Goal: Check status: Check status

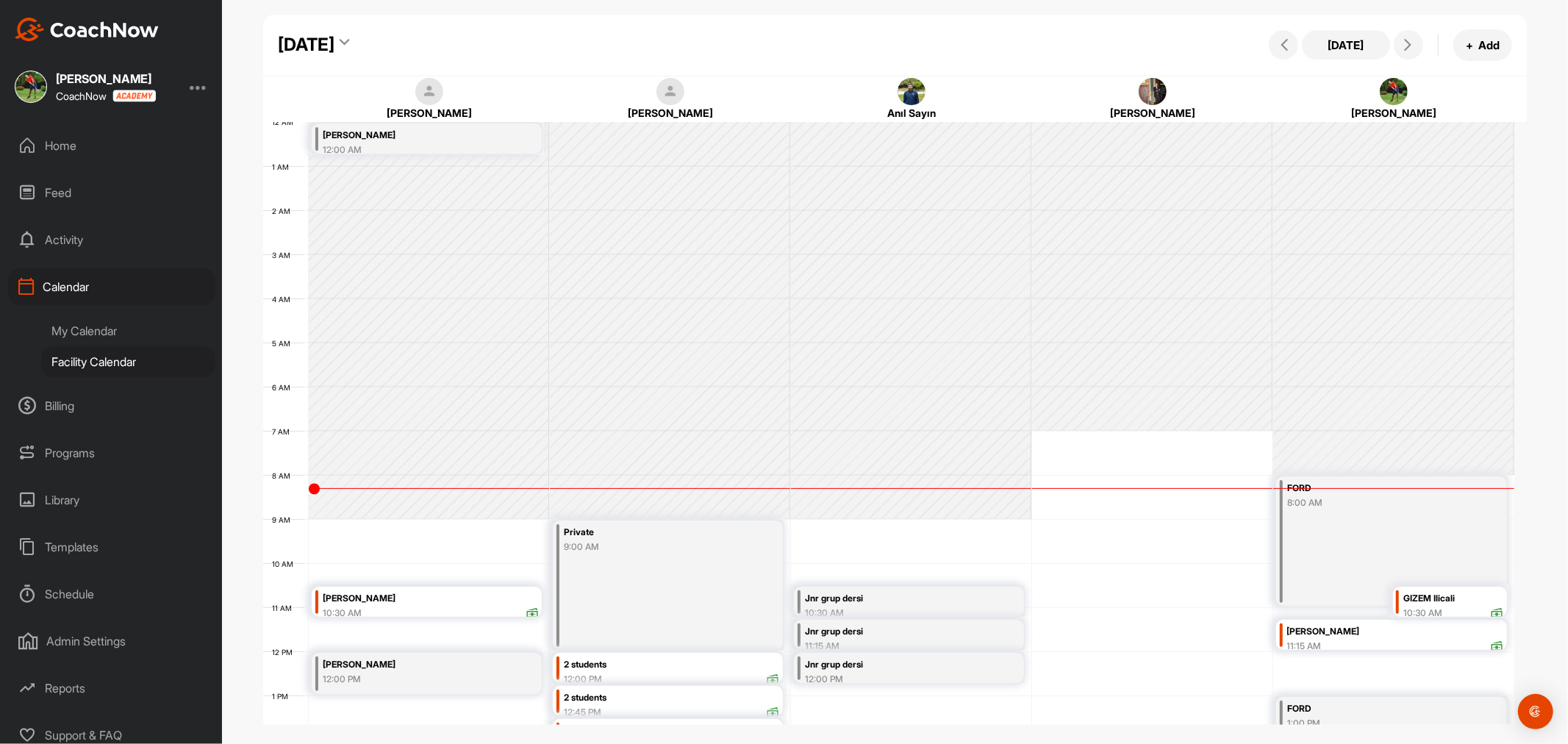
scroll to position [254, 0]
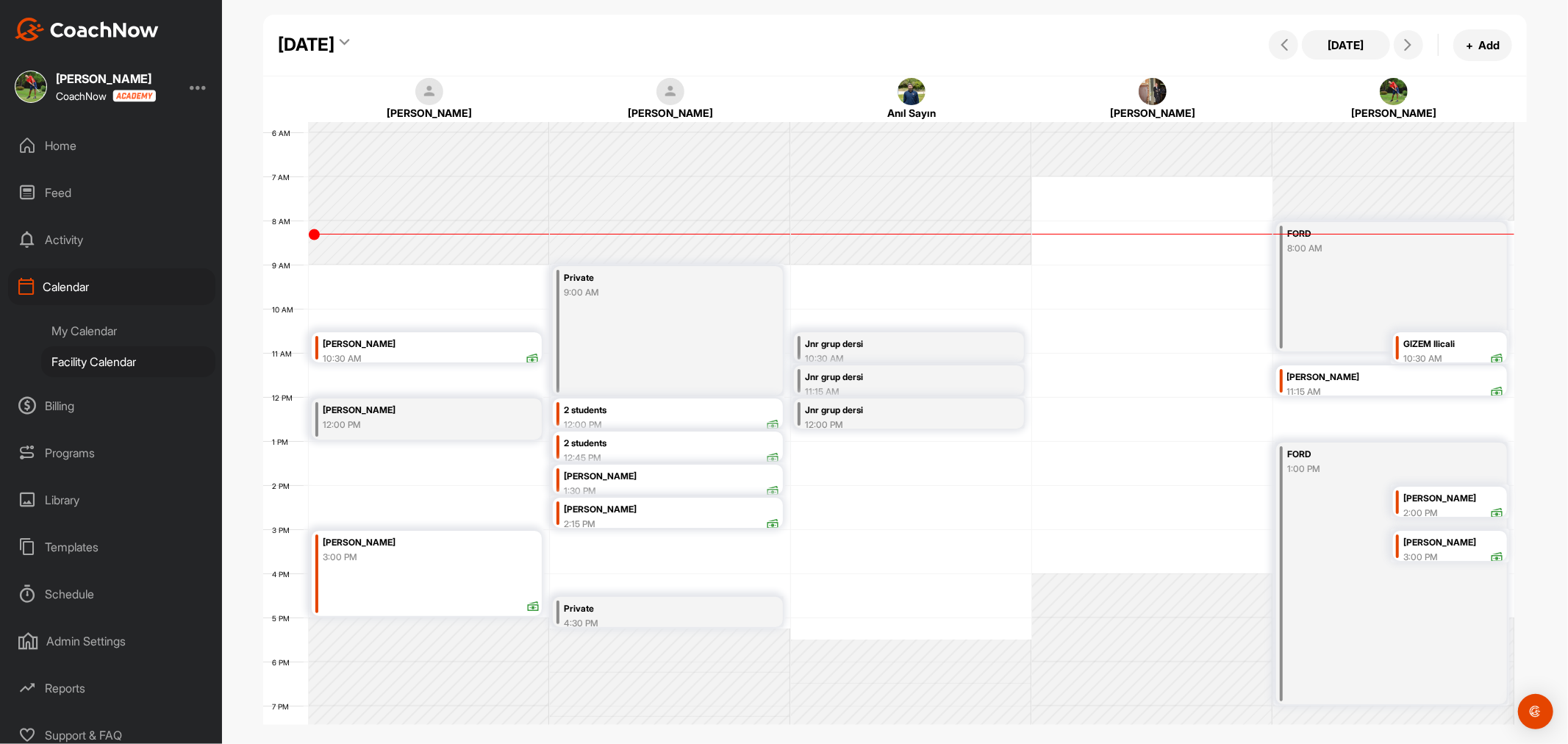
click at [700, 418] on div "12:00 PM" at bounding box center [671, 424] width 216 height 13
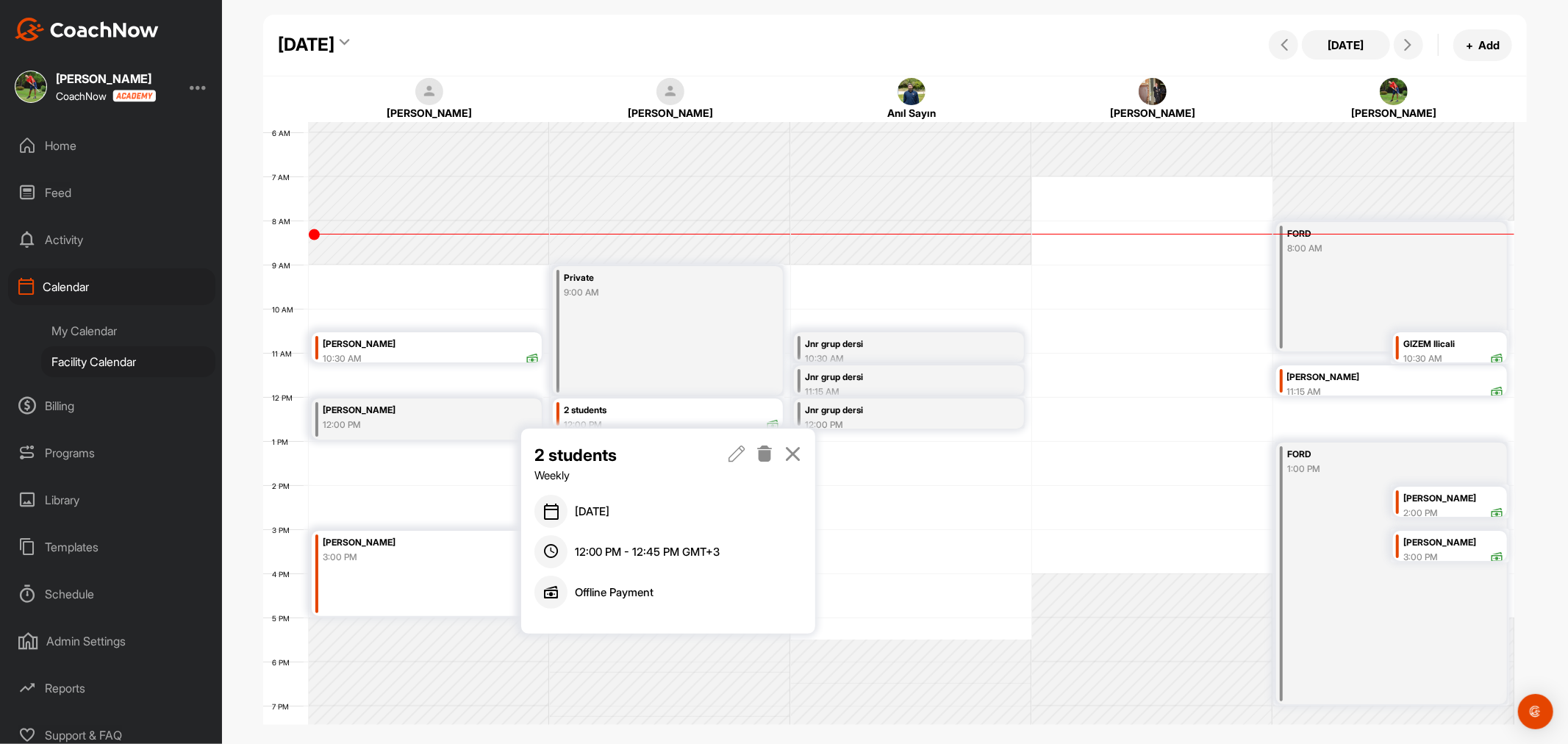
click at [791, 452] on icon at bounding box center [792, 454] width 17 height 16
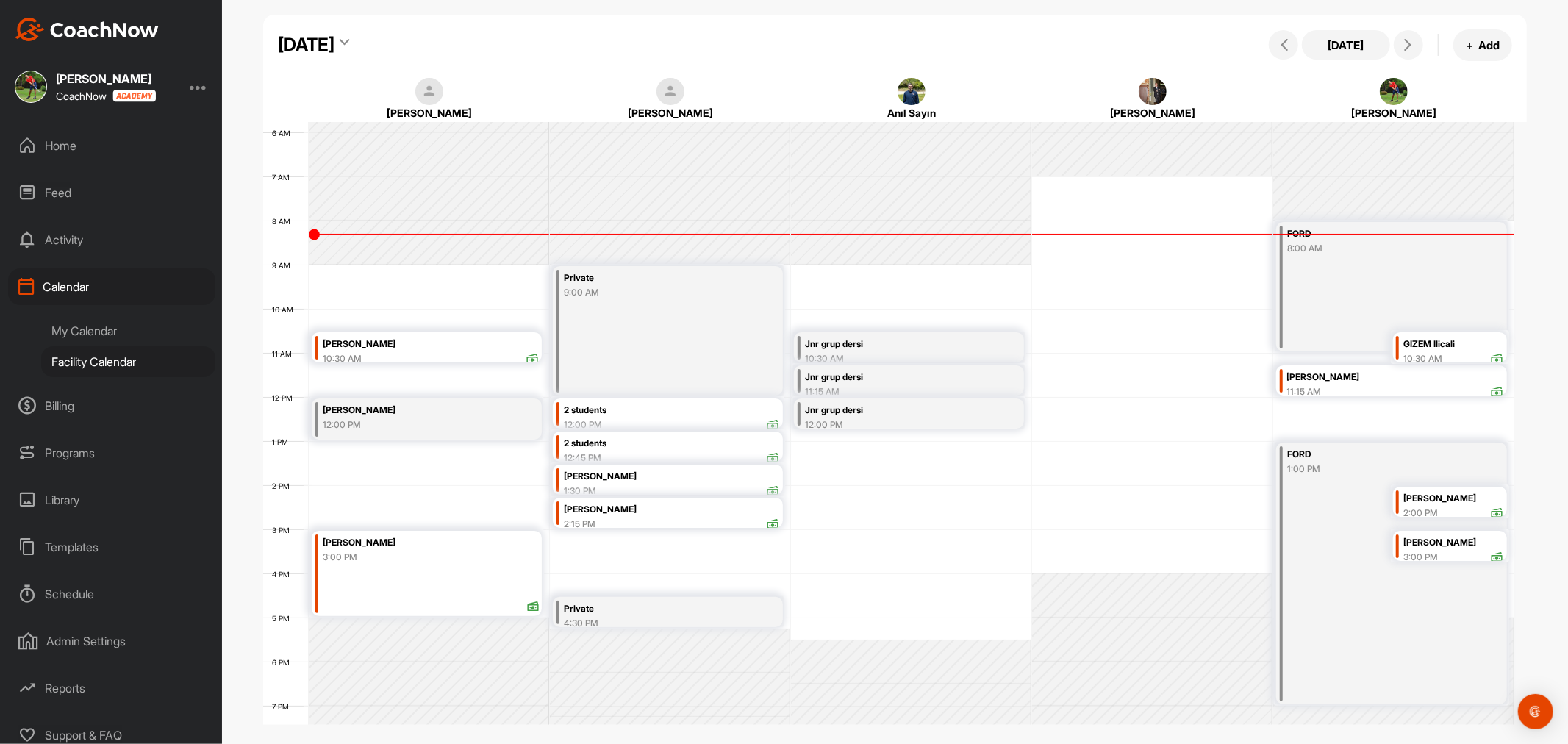
click at [716, 444] on div "2 students" at bounding box center [671, 443] width 216 height 17
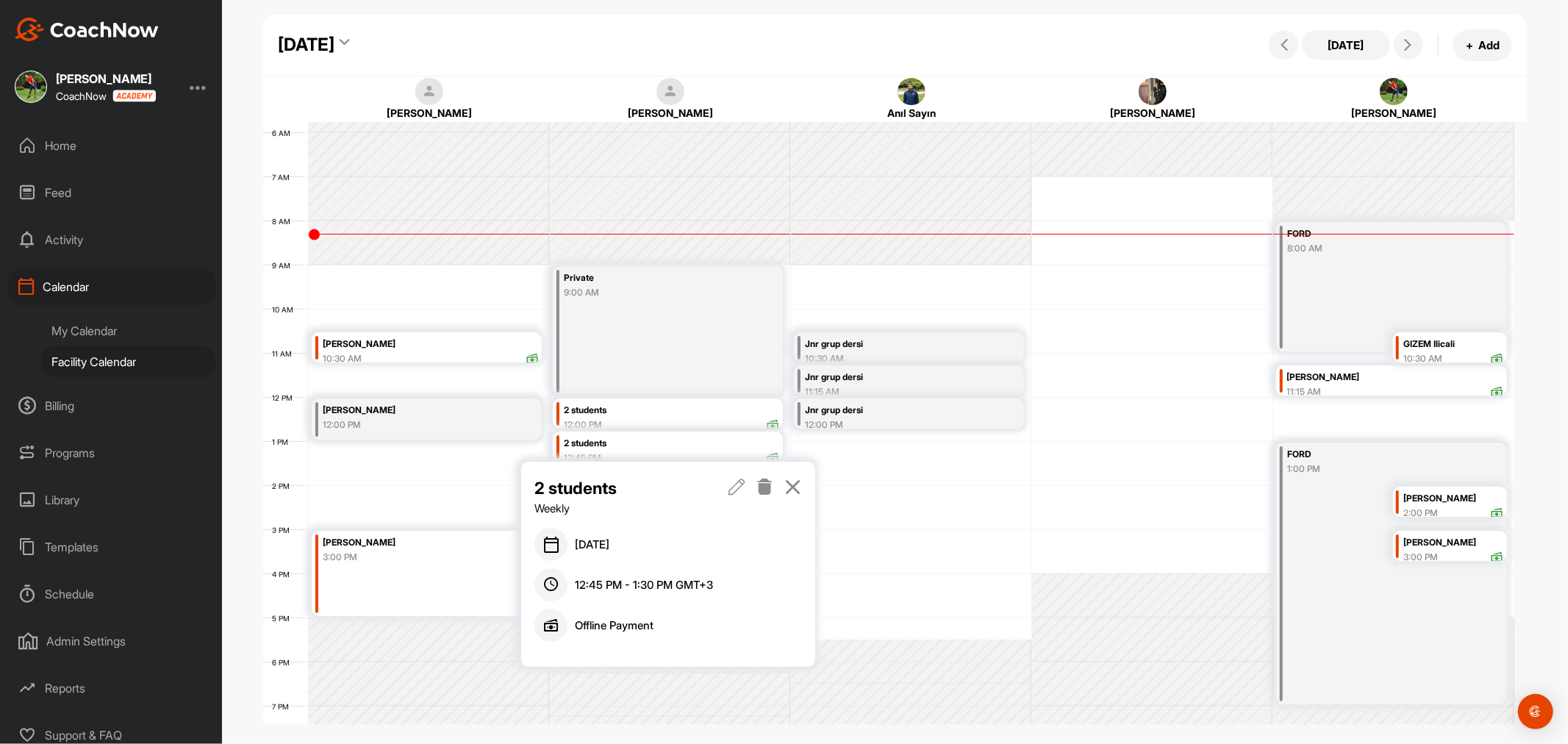
click at [791, 481] on icon at bounding box center [792, 487] width 17 height 16
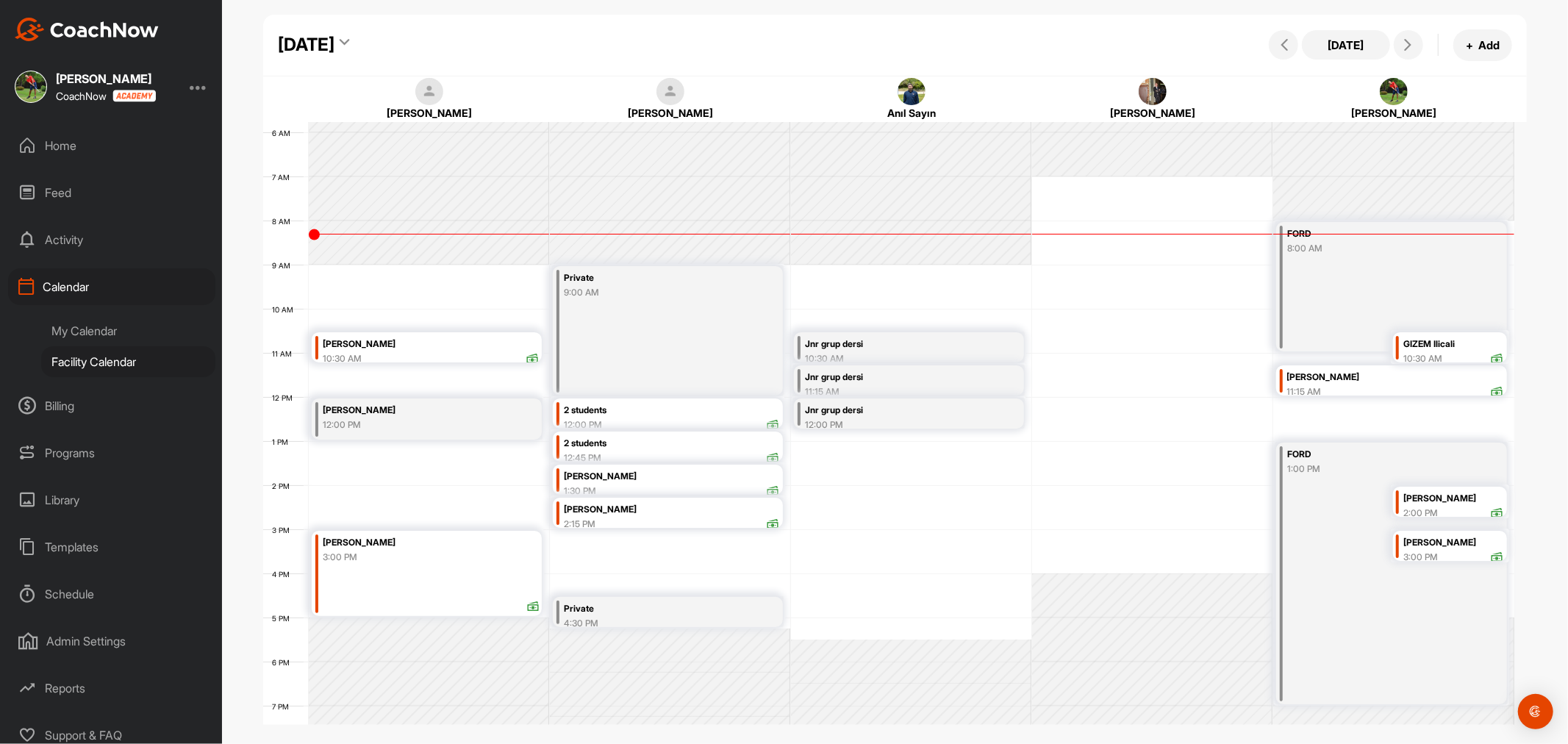
click at [736, 403] on div "2 students" at bounding box center [671, 410] width 216 height 17
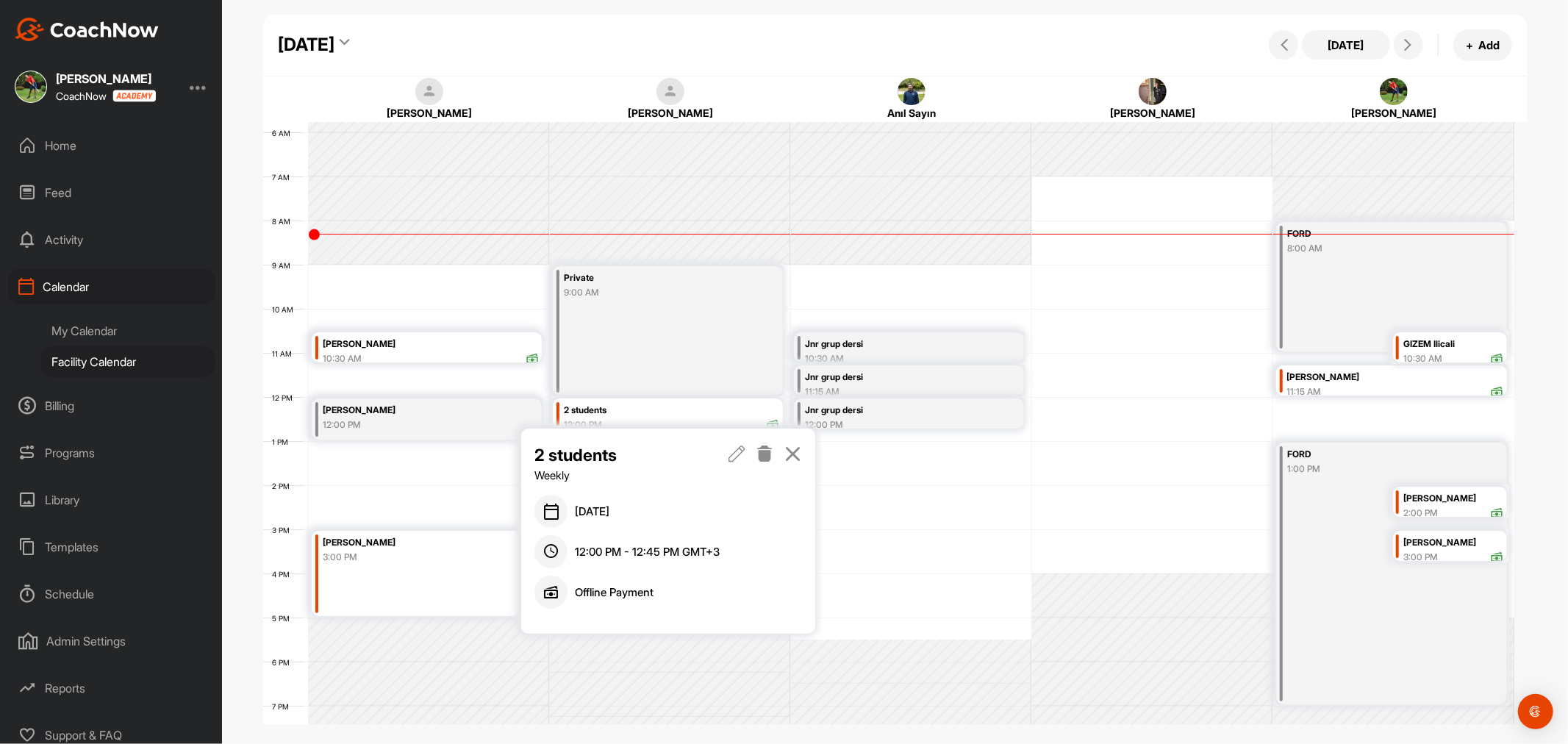
click at [740, 454] on icon at bounding box center [736, 454] width 17 height 16
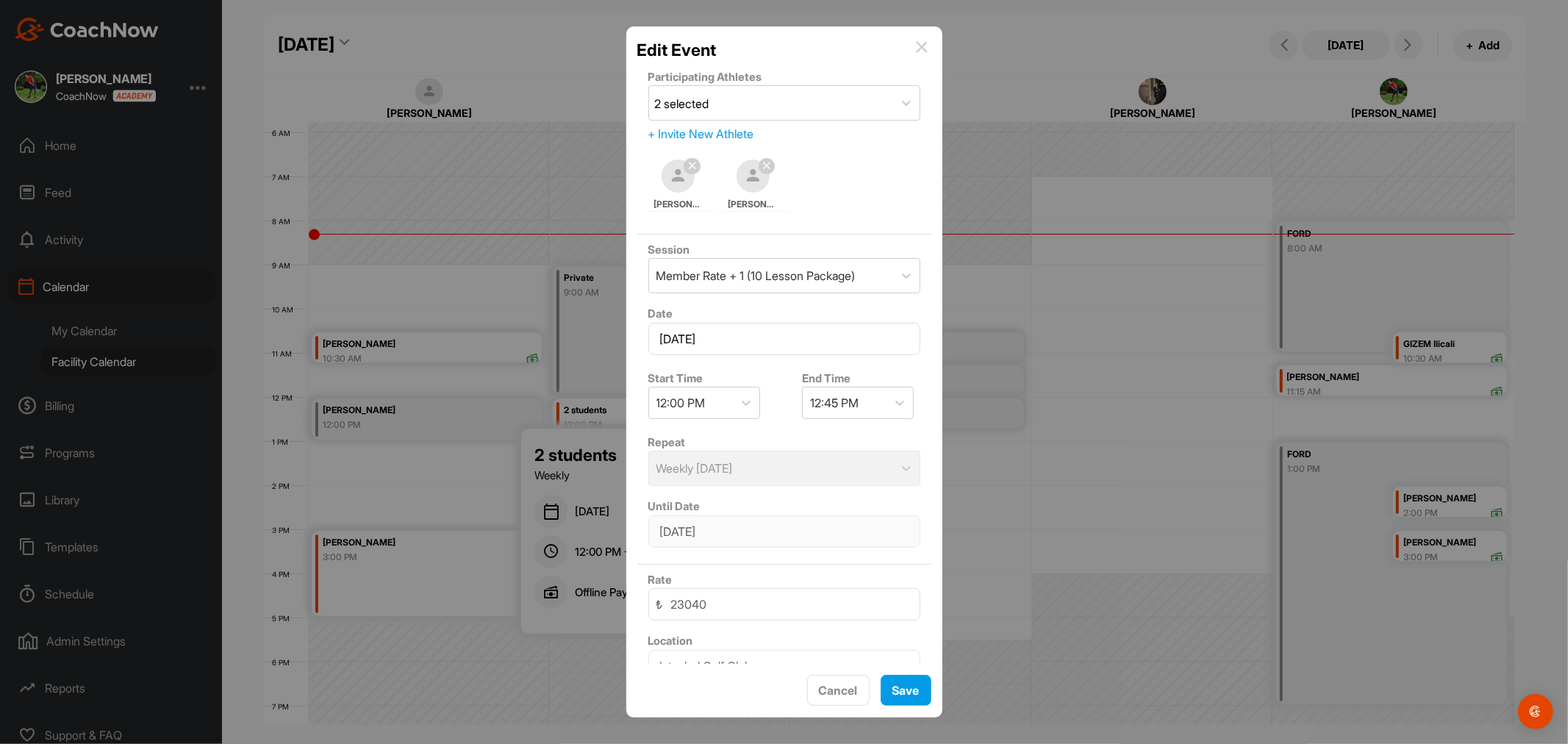
click at [923, 43] on img at bounding box center [922, 47] width 12 height 12
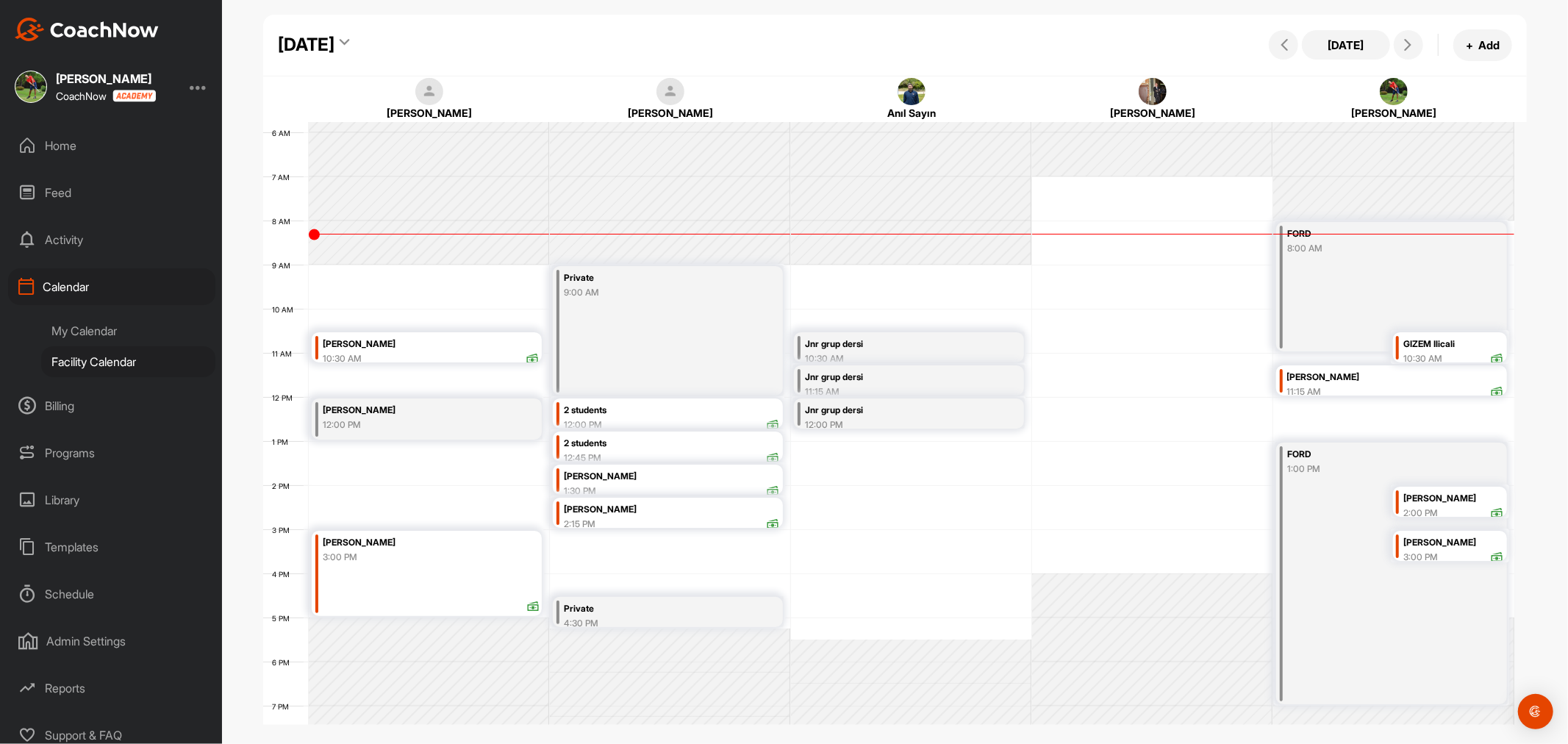
click at [712, 445] on div "2 students" at bounding box center [671, 443] width 216 height 17
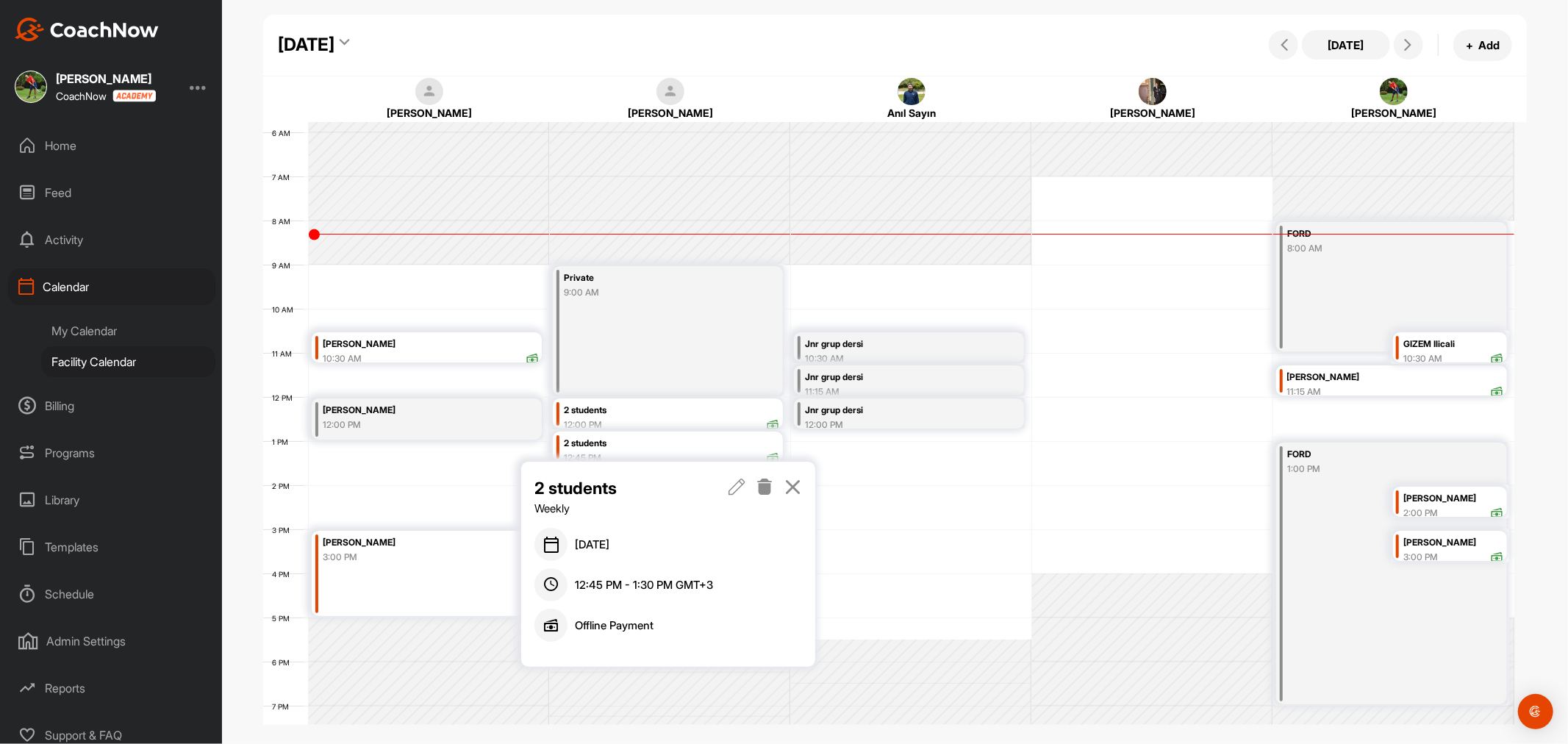
click at [733, 491] on icon at bounding box center [736, 487] width 17 height 16
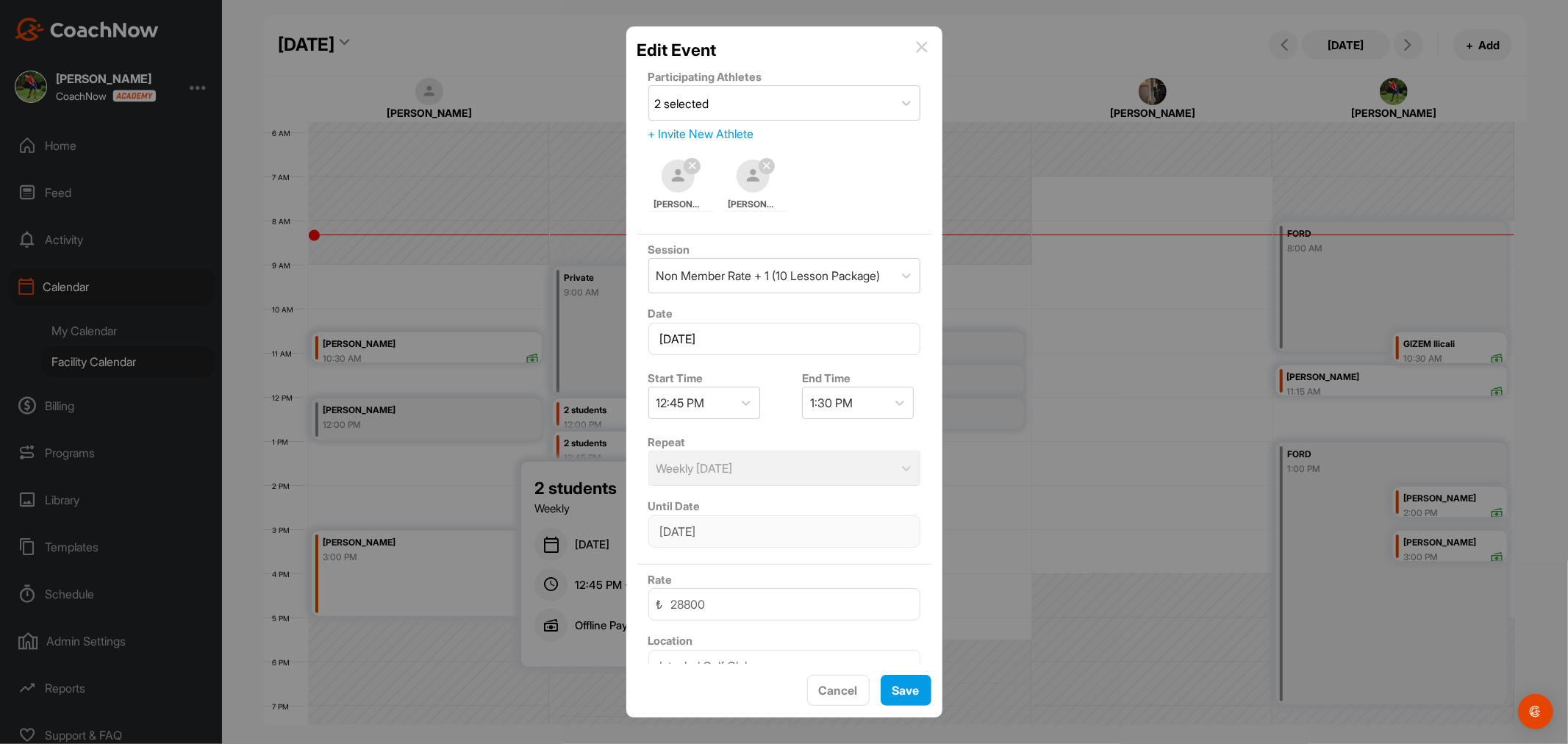
click at [924, 49] on img at bounding box center [922, 47] width 12 height 12
